Goal: Find specific page/section: Find specific page/section

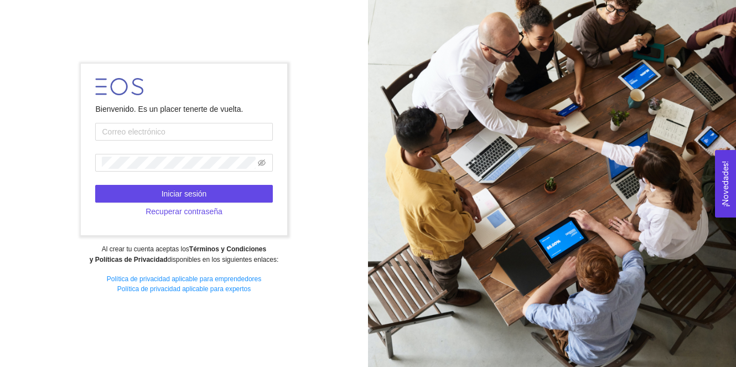
type input "[PERSON_NAME][EMAIL_ADDRESS][PERSON_NAME][DOMAIN_NAME]"
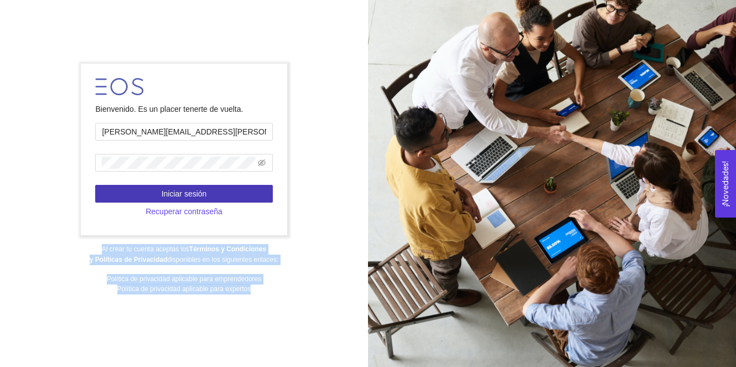
drag, startPoint x: 699, startPoint y: 102, endPoint x: 252, endPoint y: 187, distance: 455.0
click at [252, 187] on div "Bienvenido. Es un placer tenerte de vuelta. [PERSON_NAME][EMAIL_ADDRESS][PERSON…" at bounding box center [368, 183] width 736 height 367
click at [252, 187] on button "Iniciar sesión" at bounding box center [183, 194] width 177 height 18
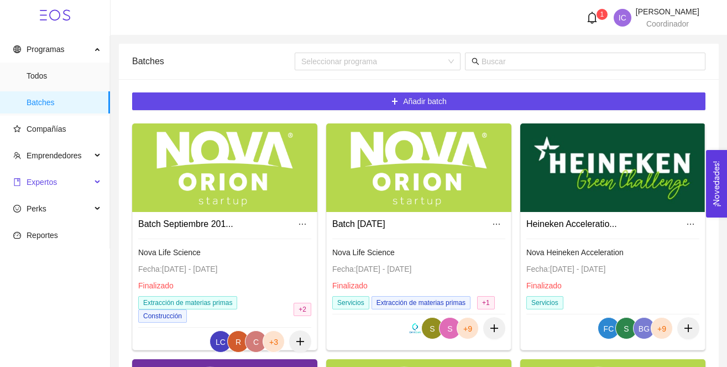
click at [80, 179] on span "Expertos" at bounding box center [52, 182] width 78 height 22
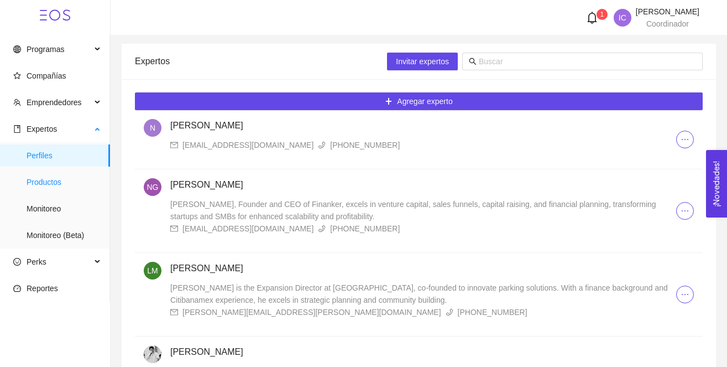
click at [65, 181] on span "Productos" at bounding box center [64, 182] width 75 height 22
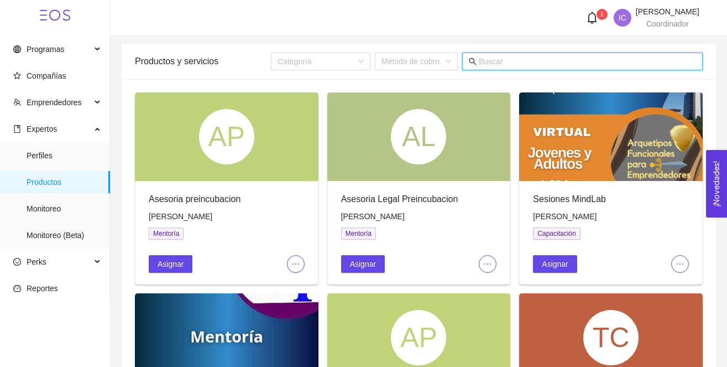
click at [569, 62] on input "text" at bounding box center [587, 61] width 217 height 12
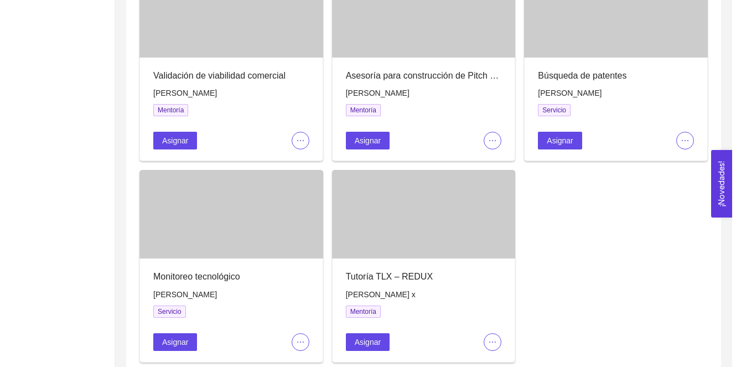
scroll to position [564, 0]
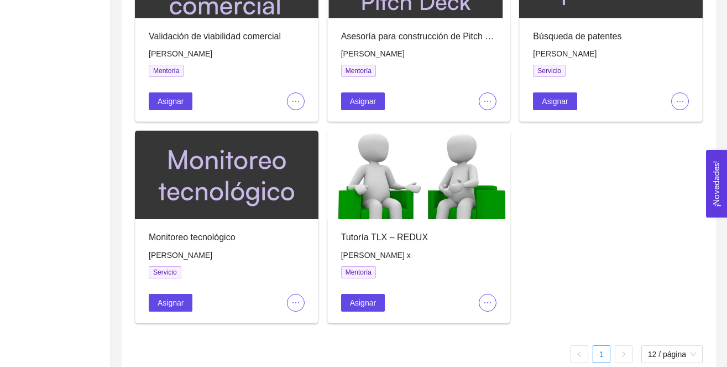
click at [373, 309] on button "Asignar" at bounding box center [363, 303] width 44 height 18
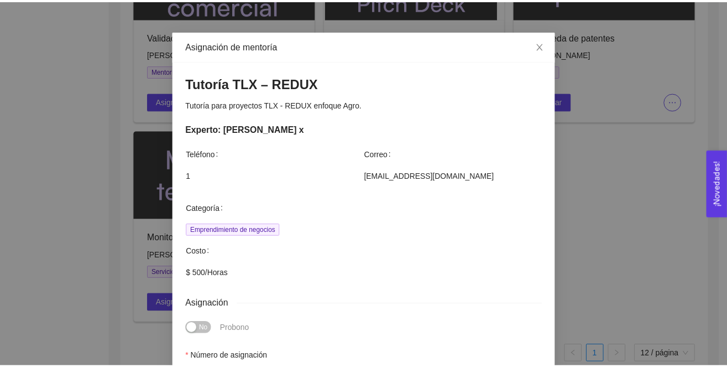
scroll to position [25, 0]
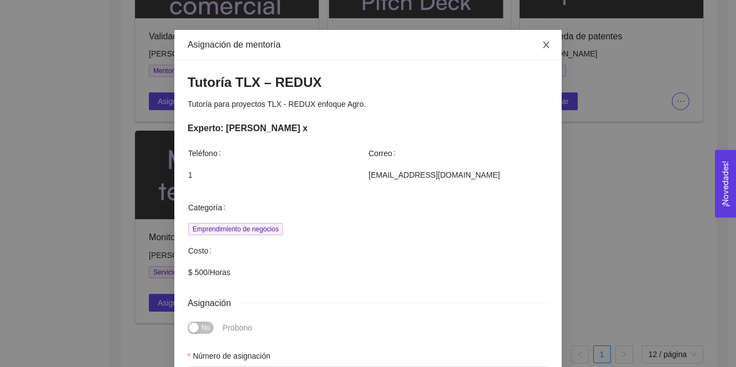
click at [541, 41] on icon "close" at bounding box center [545, 44] width 9 height 9
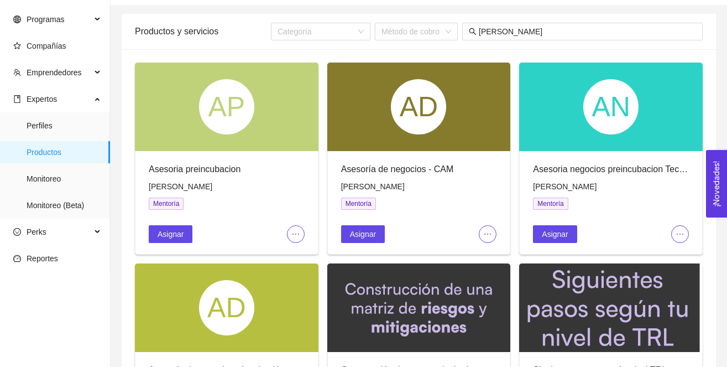
scroll to position [0, 0]
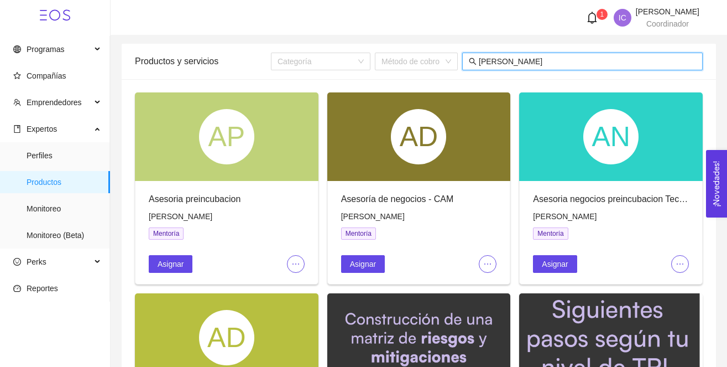
click at [505, 59] on input "[PERSON_NAME]" at bounding box center [587, 61] width 217 height 12
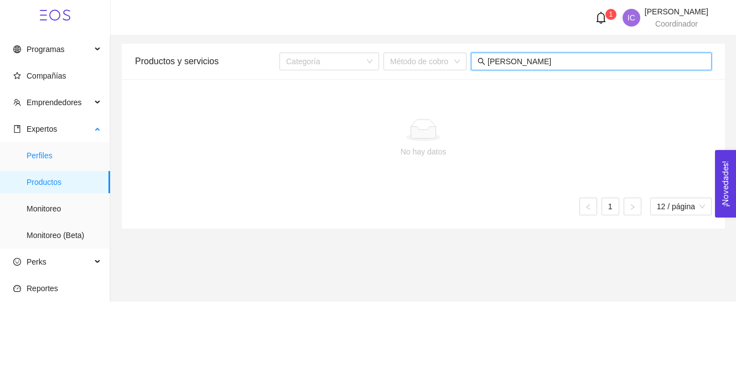
type input "[PERSON_NAME]"
click at [72, 157] on span "Perfiles" at bounding box center [64, 155] width 75 height 22
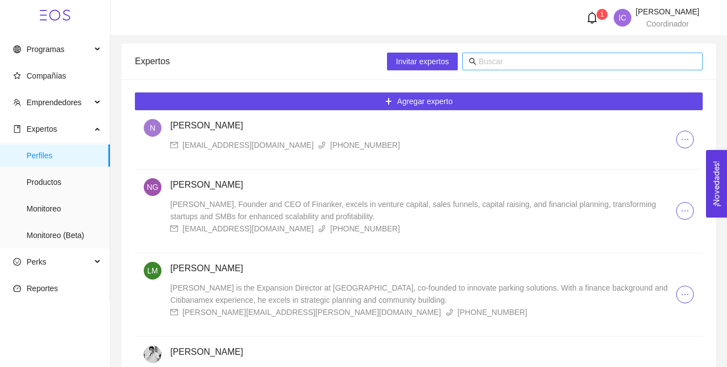
click at [496, 62] on input "text" at bounding box center [587, 61] width 217 height 12
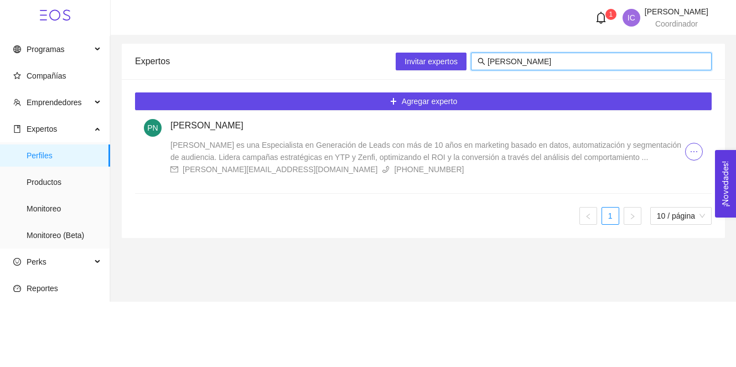
type input "[PERSON_NAME]"
click at [305, 150] on div "[PERSON_NAME] es una Especialista en Generación de Leads con más de 10 años en …" at bounding box center [427, 151] width 514 height 24
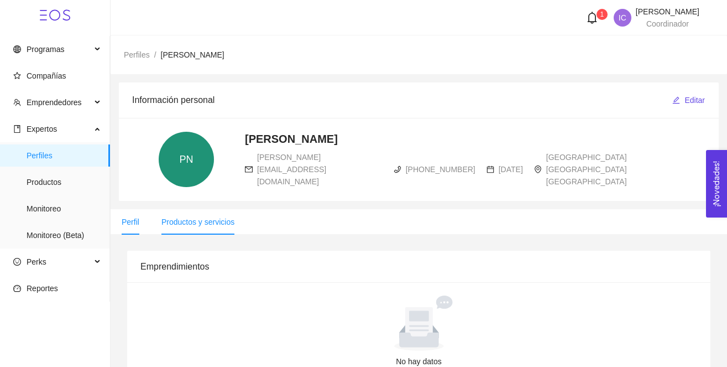
click at [217, 233] on li "Productos y servicios" at bounding box center [197, 221] width 95 height 25
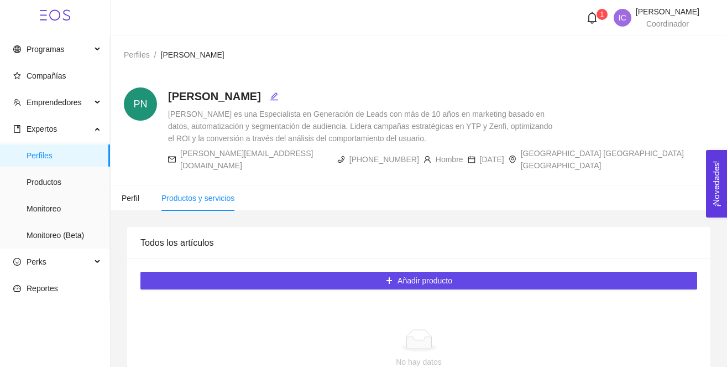
scroll to position [76, 0]
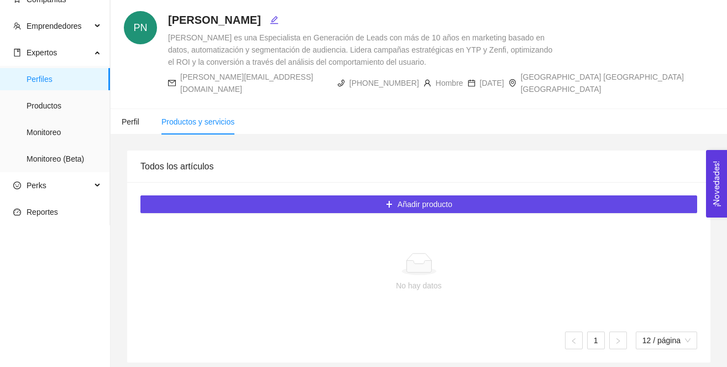
click at [671, 109] on ul "Perfil Productos y servicios" at bounding box center [419, 121] width 617 height 25
